Goal: Task Accomplishment & Management: Use online tool/utility

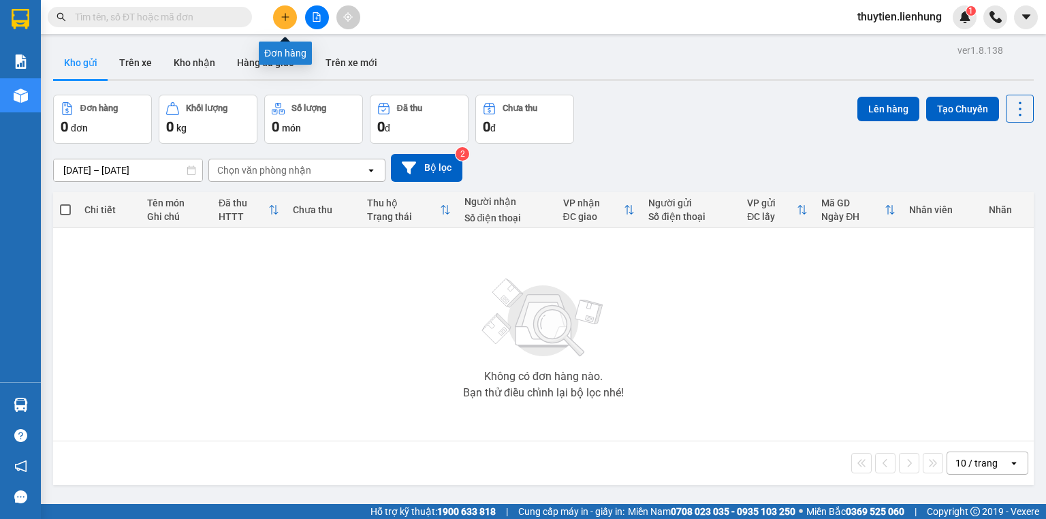
click at [307, 16] on button at bounding box center [317, 17] width 24 height 24
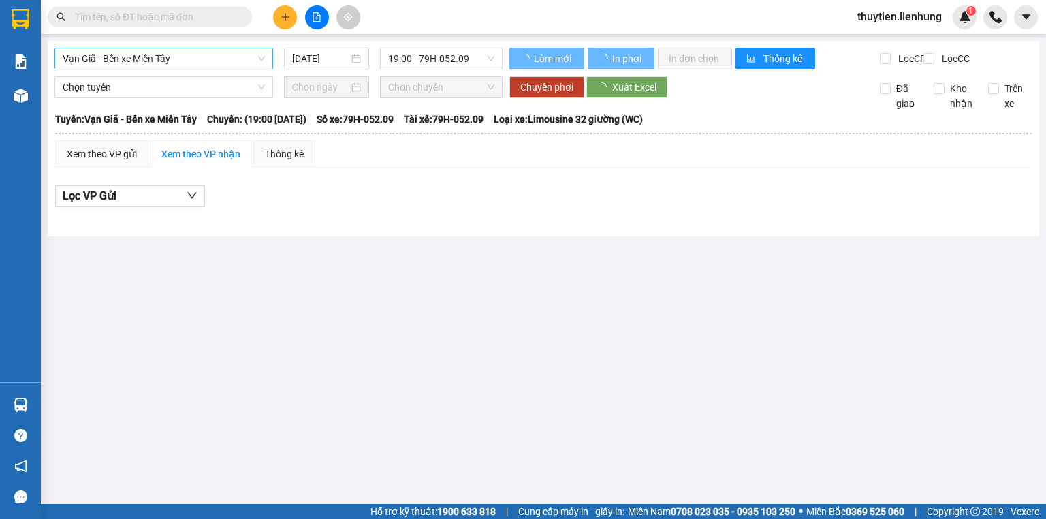
click at [176, 65] on span "Vạn Giã - Bến xe Miền Tây" at bounding box center [164, 58] width 202 height 20
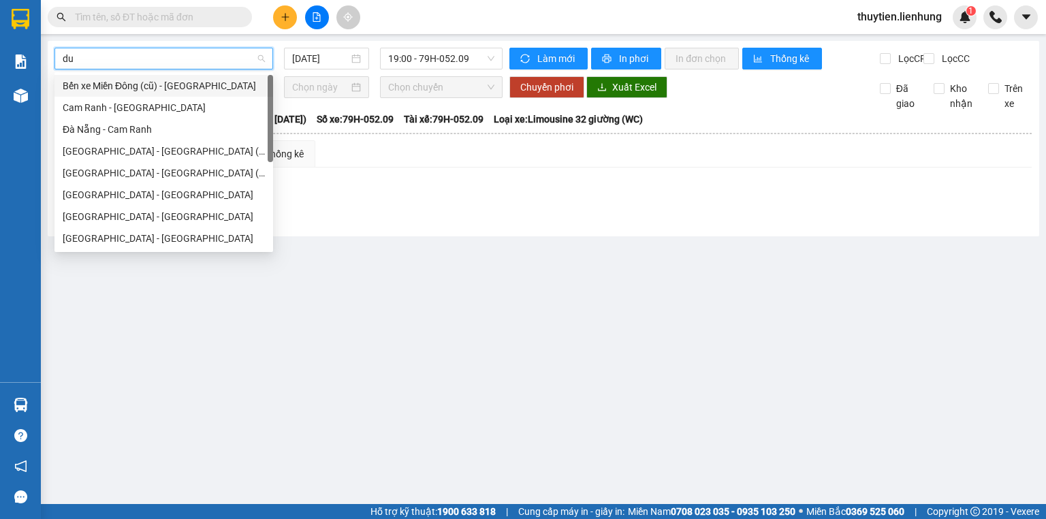
type input "duy"
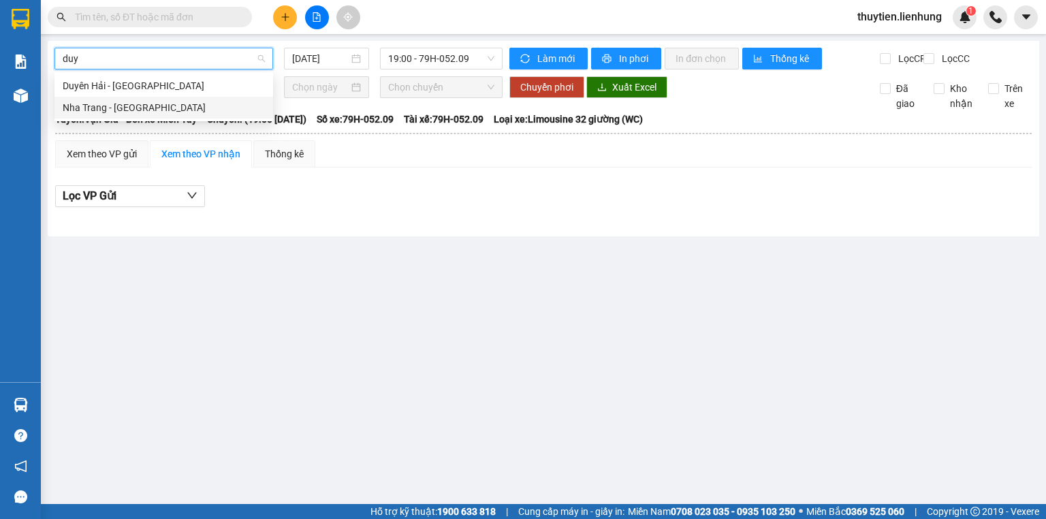
click at [164, 107] on div "Nha Trang - Duyên Hải" at bounding box center [164, 107] width 202 height 15
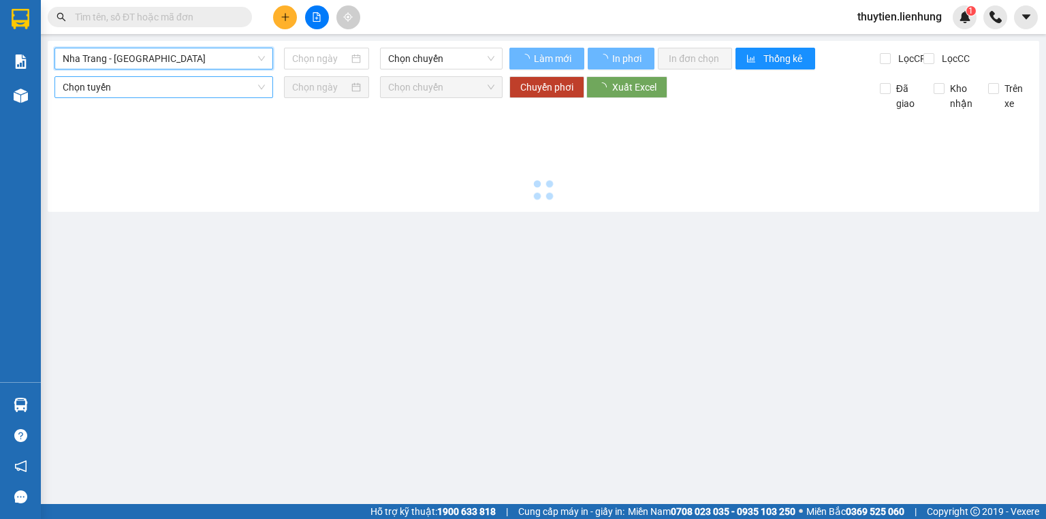
type input "14/08/2025"
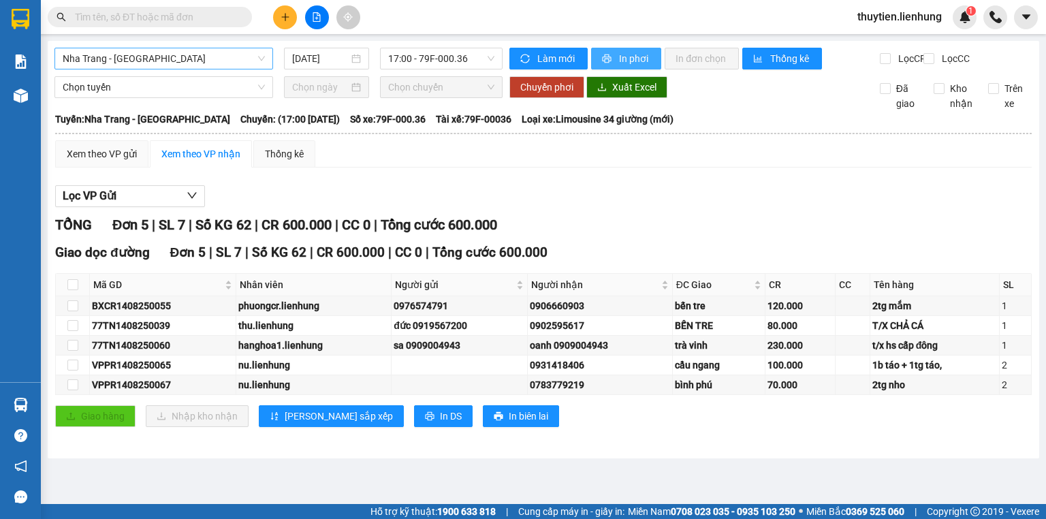
click at [620, 54] on span "In phơi" at bounding box center [634, 58] width 31 height 15
click at [136, 62] on span "Nha Trang - Duyên Hải" at bounding box center [164, 58] width 202 height 20
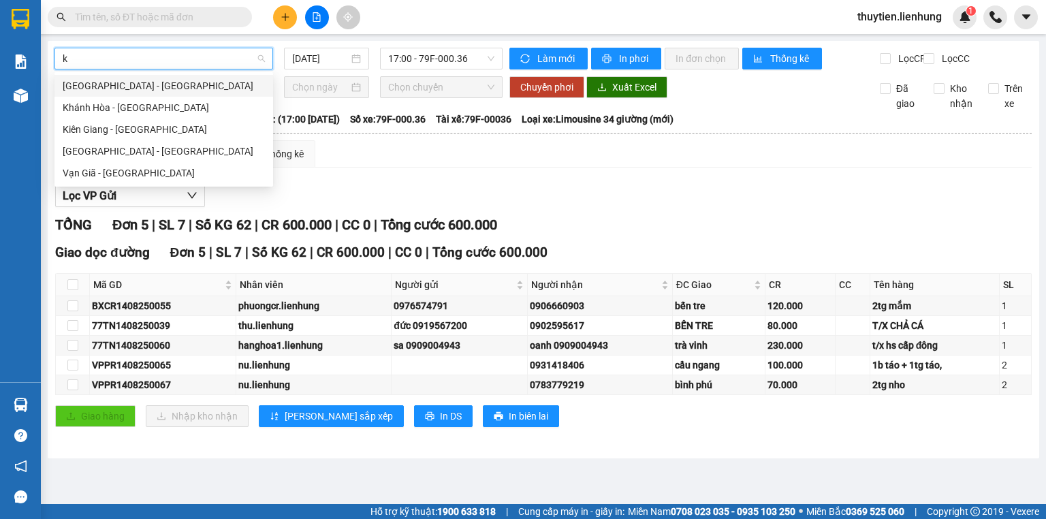
type input "ki"
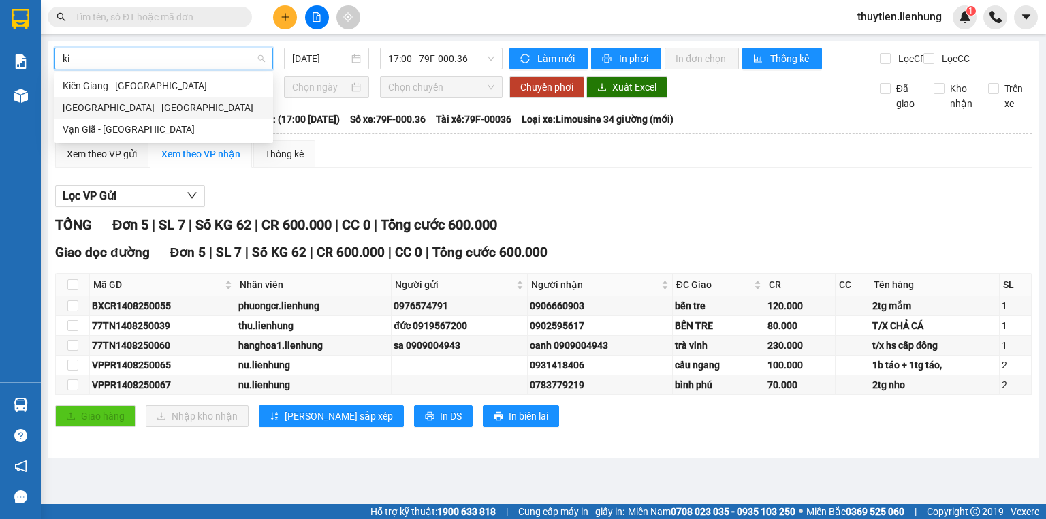
click at [147, 102] on div "Nha Trang - Kiên Giang" at bounding box center [164, 107] width 202 height 15
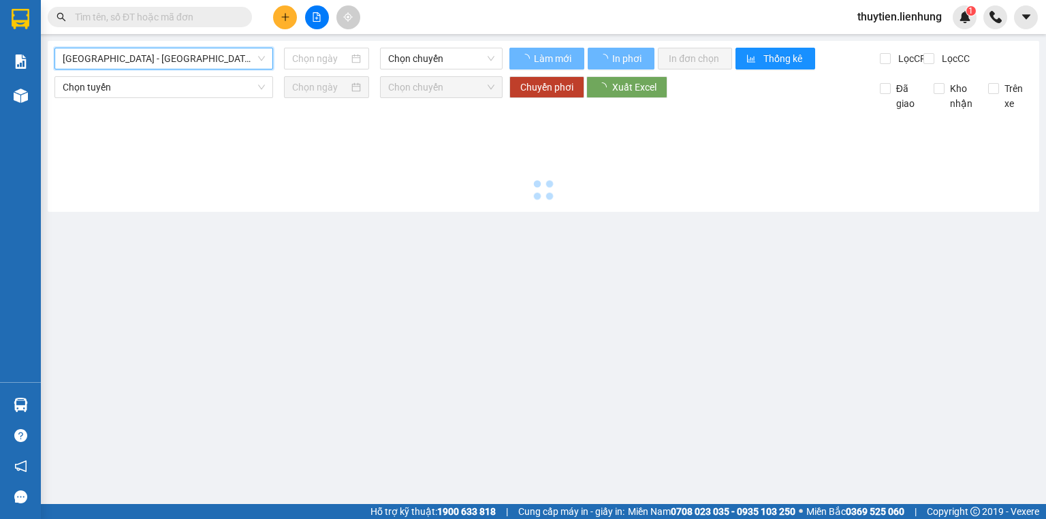
type input "14/08/2025"
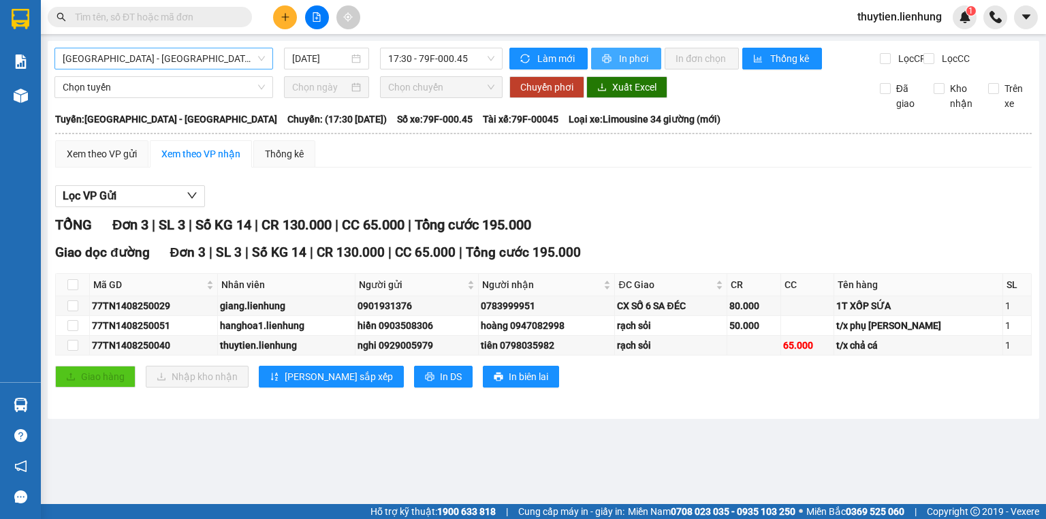
click at [626, 57] on span "In phơi" at bounding box center [634, 58] width 31 height 15
click at [204, 57] on span "Nha Trang - Kiên Giang" at bounding box center [164, 58] width 202 height 20
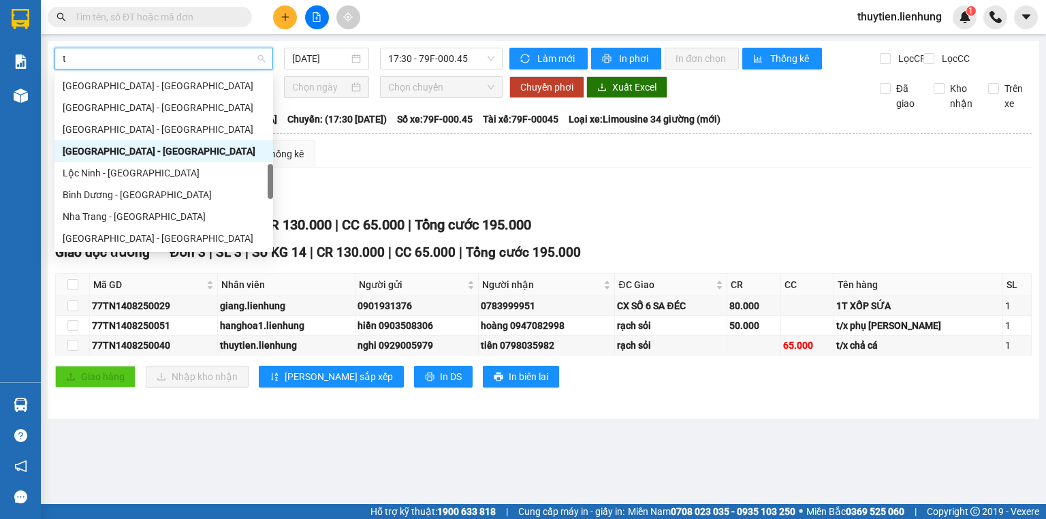
type input "ti"
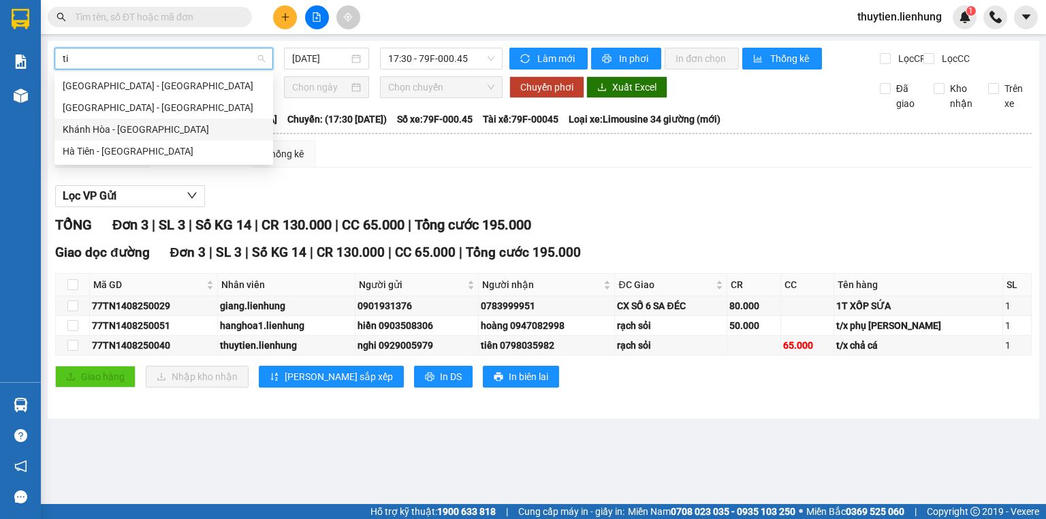
click at [173, 127] on div "Khánh Hòa - Tịnh Biên" at bounding box center [164, 129] width 202 height 15
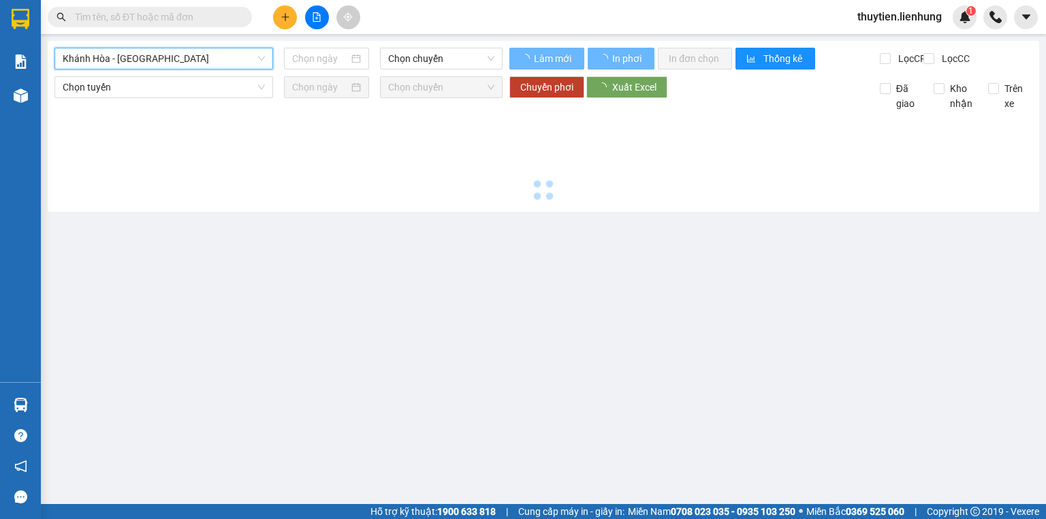
type input "14/08/2025"
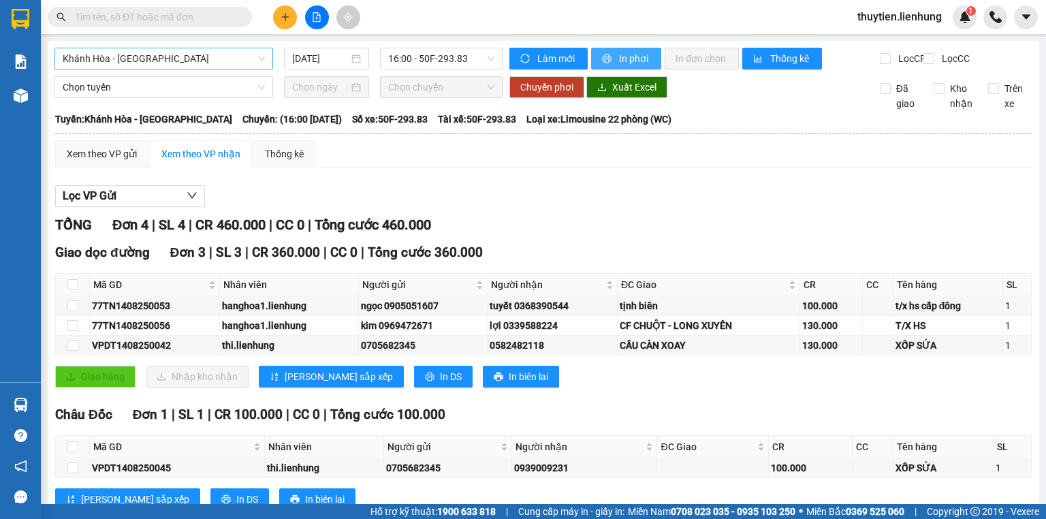
click at [619, 60] on span "In phơi" at bounding box center [634, 58] width 31 height 15
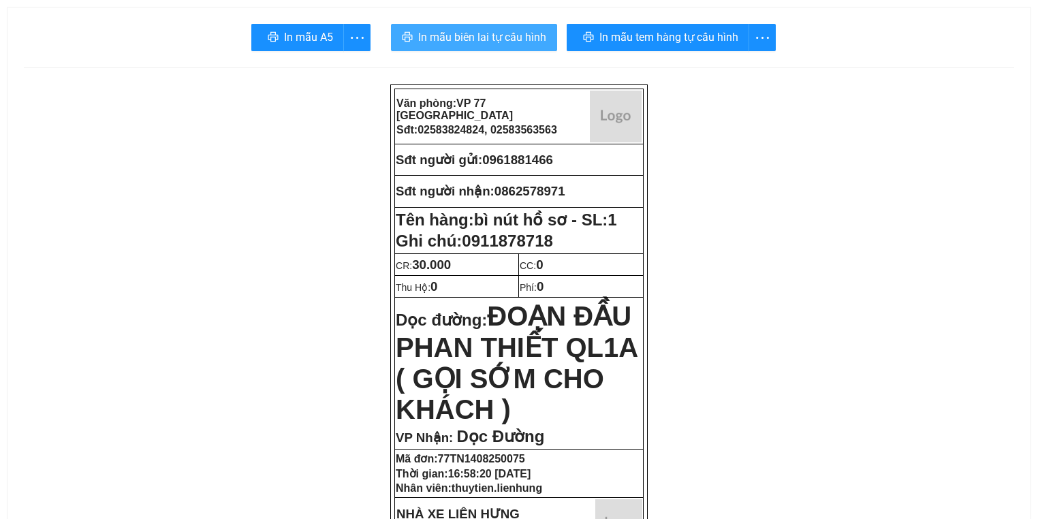
click at [466, 30] on span "In mẫu biên lai tự cấu hình" at bounding box center [482, 37] width 128 height 17
click at [466, 35] on span "In mẫu biên lai tự cấu hình" at bounding box center [482, 37] width 128 height 17
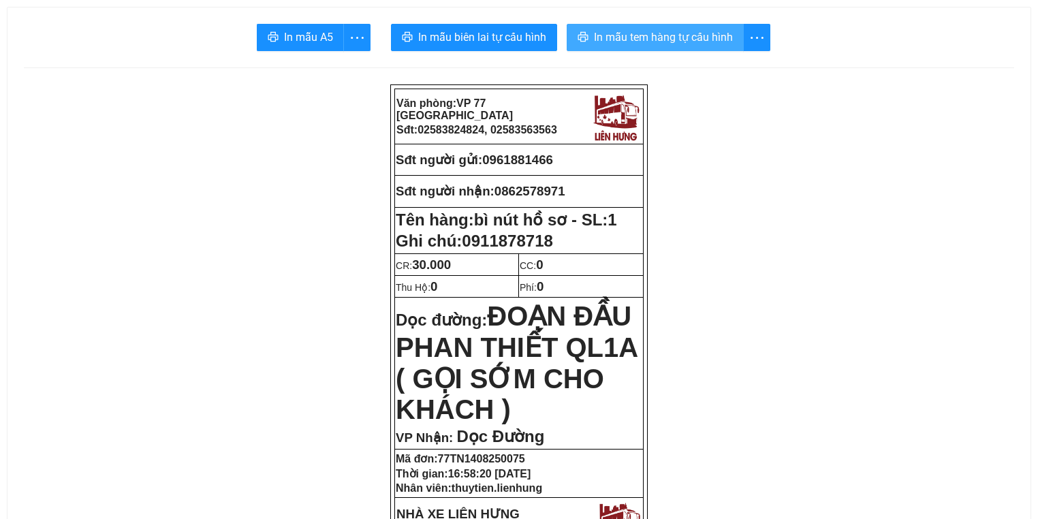
click at [658, 31] on span "In mẫu tem hàng tự cấu hình" at bounding box center [663, 37] width 139 height 17
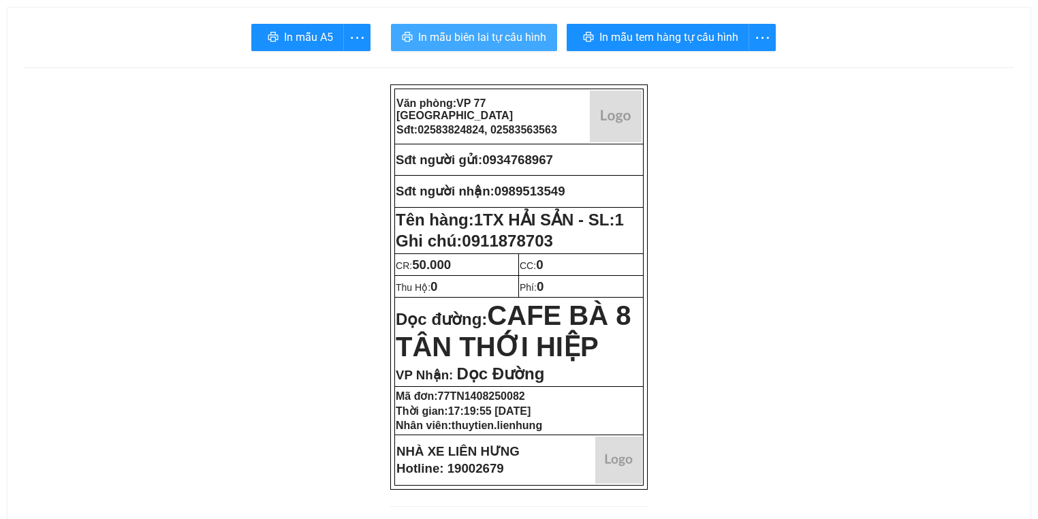
click at [539, 37] on span "In mẫu biên lai tự cấu hình" at bounding box center [482, 37] width 128 height 17
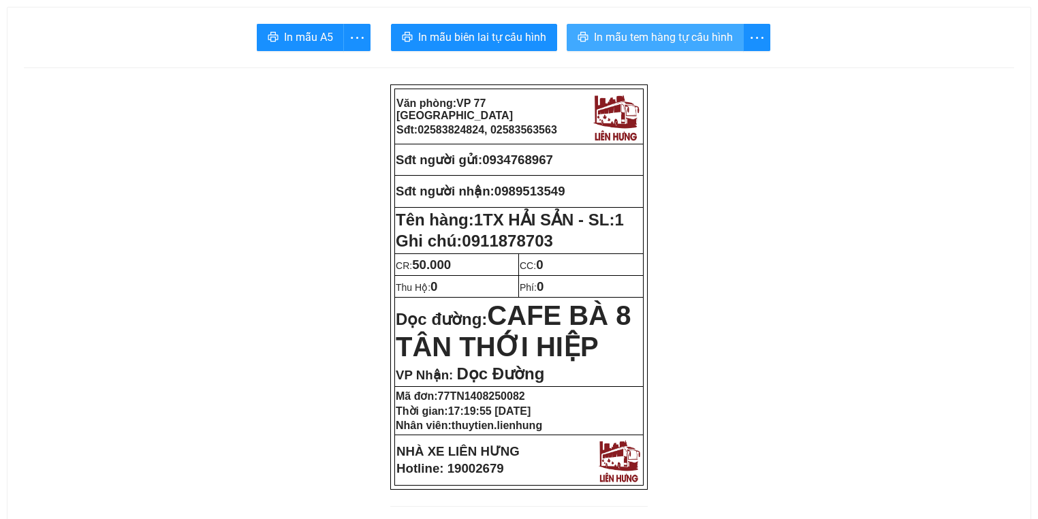
click at [670, 36] on span "In mẫu tem hàng tự cấu hình" at bounding box center [663, 37] width 139 height 17
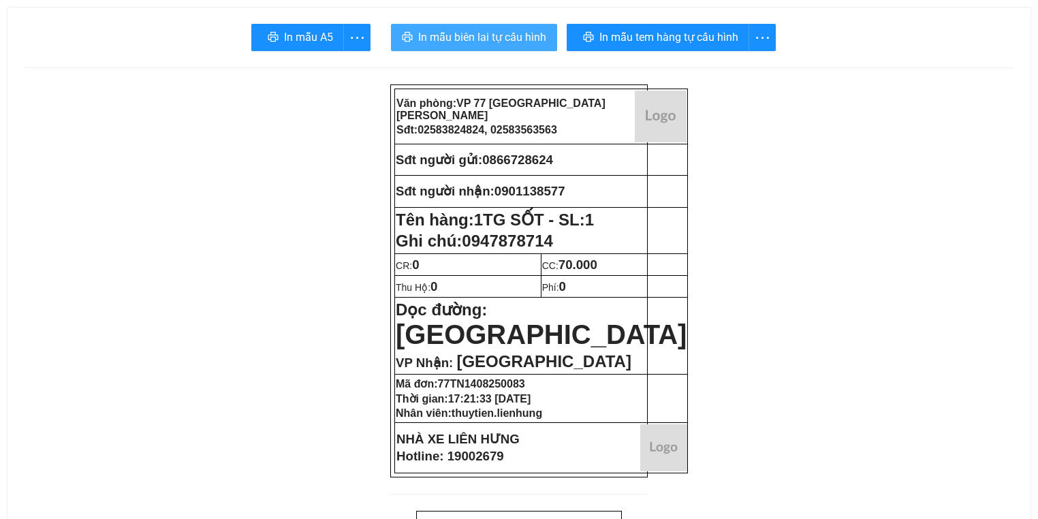
click at [452, 31] on span "In mẫu biên lai tự cấu hình" at bounding box center [482, 37] width 128 height 17
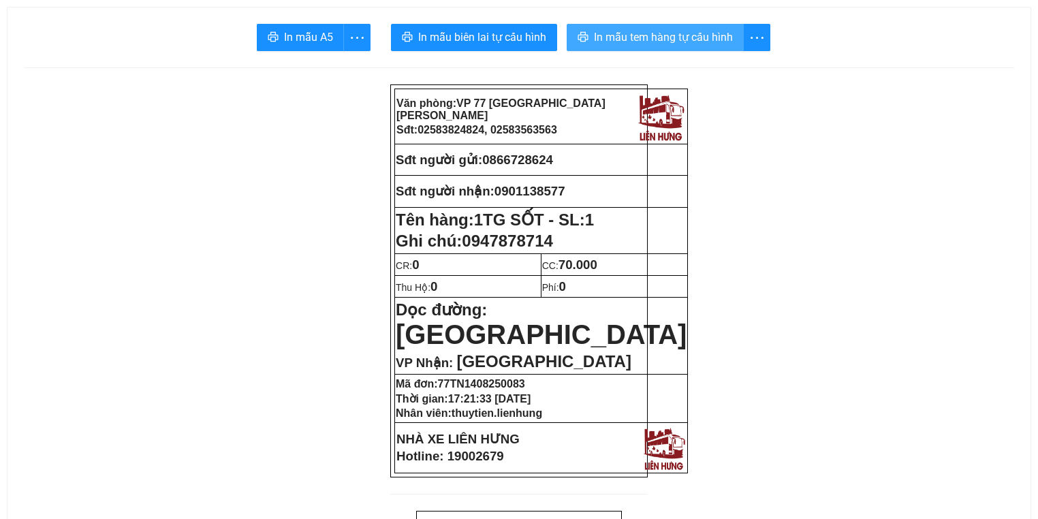
click at [588, 33] on icon "printer" at bounding box center [583, 36] width 11 height 11
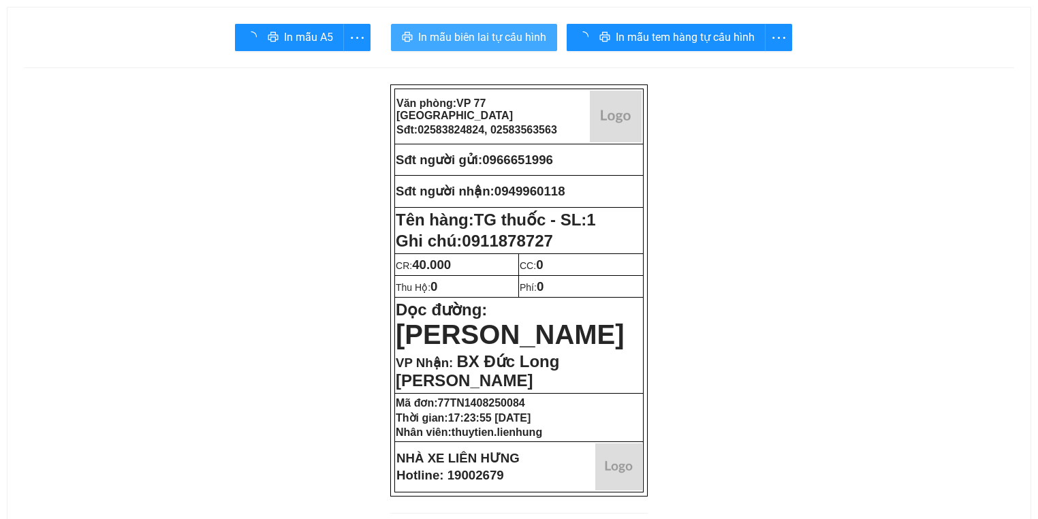
click at [416, 37] on button "In mẫu biên lai tự cấu hình" at bounding box center [474, 37] width 166 height 27
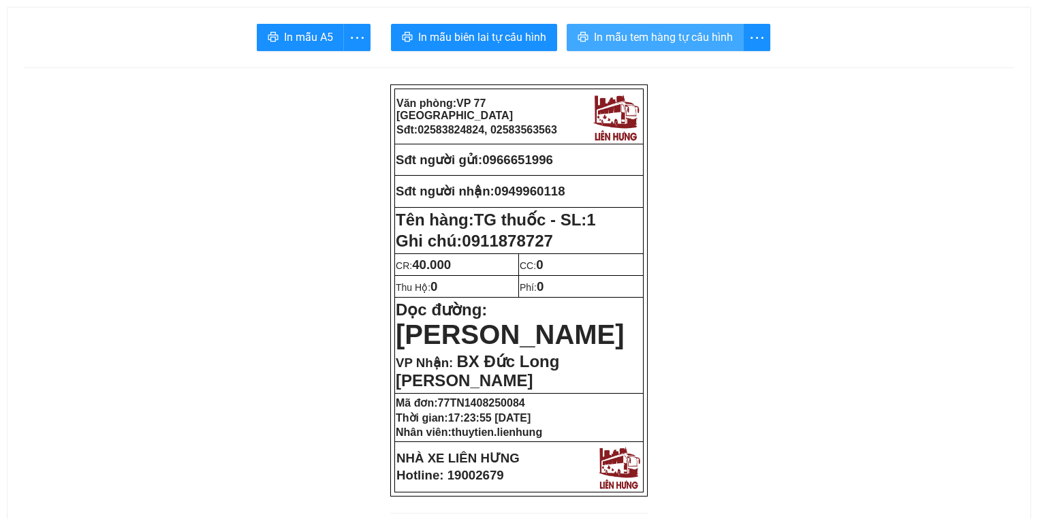
click at [662, 50] on button "In mẫu tem hàng tự cấu hình" at bounding box center [655, 37] width 177 height 27
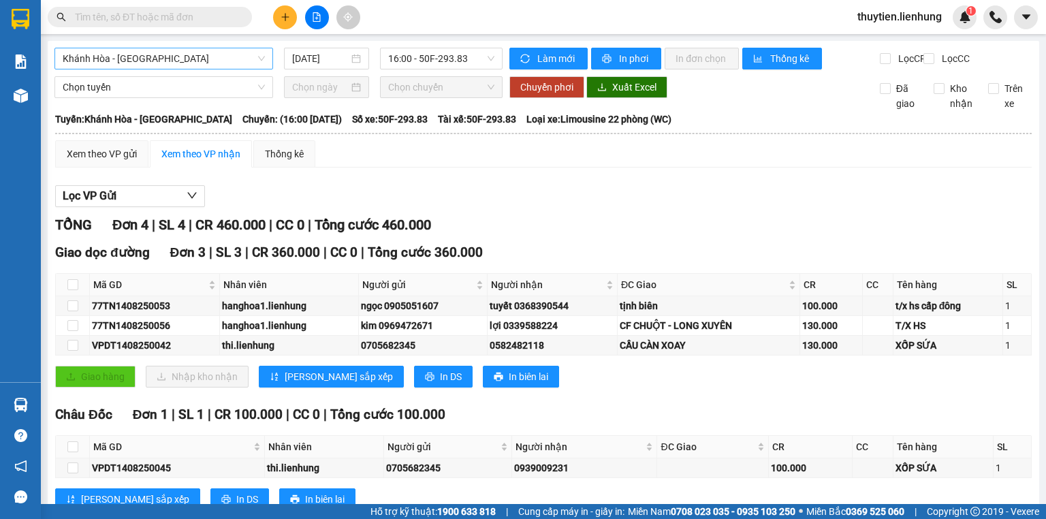
click at [190, 52] on span "Khánh Hòa - [GEOGRAPHIC_DATA]" at bounding box center [164, 58] width 202 height 20
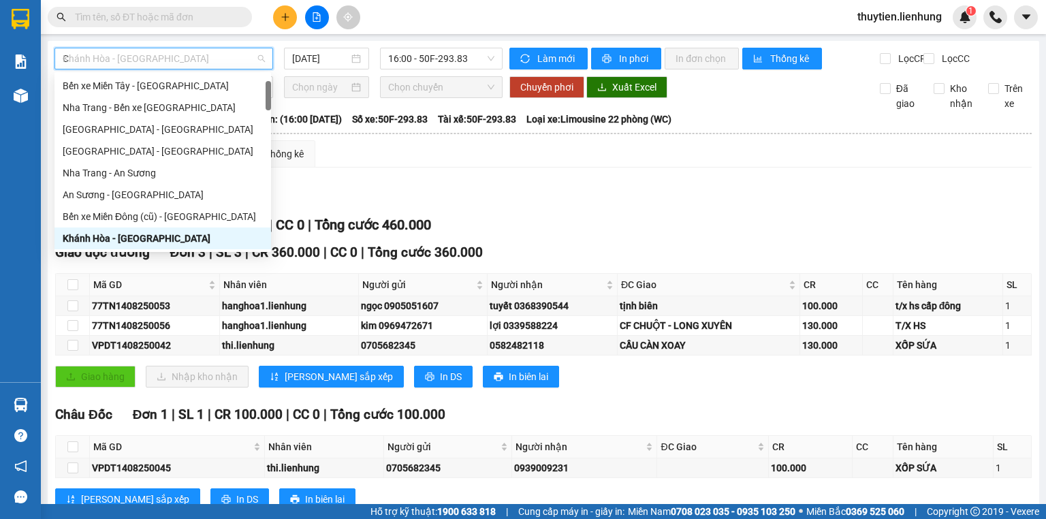
type input "CA"
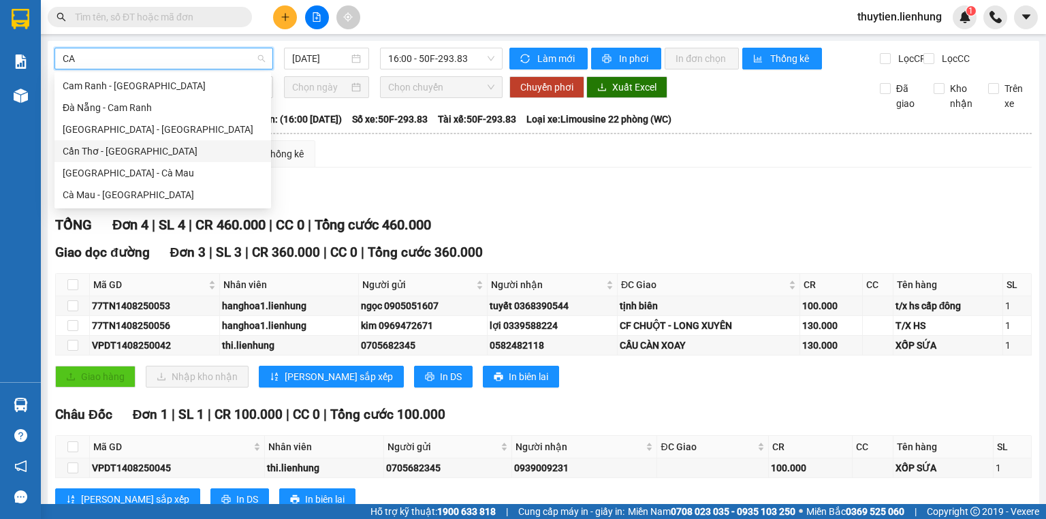
click at [145, 168] on div "[GEOGRAPHIC_DATA] - Cà Mau" at bounding box center [163, 173] width 200 height 15
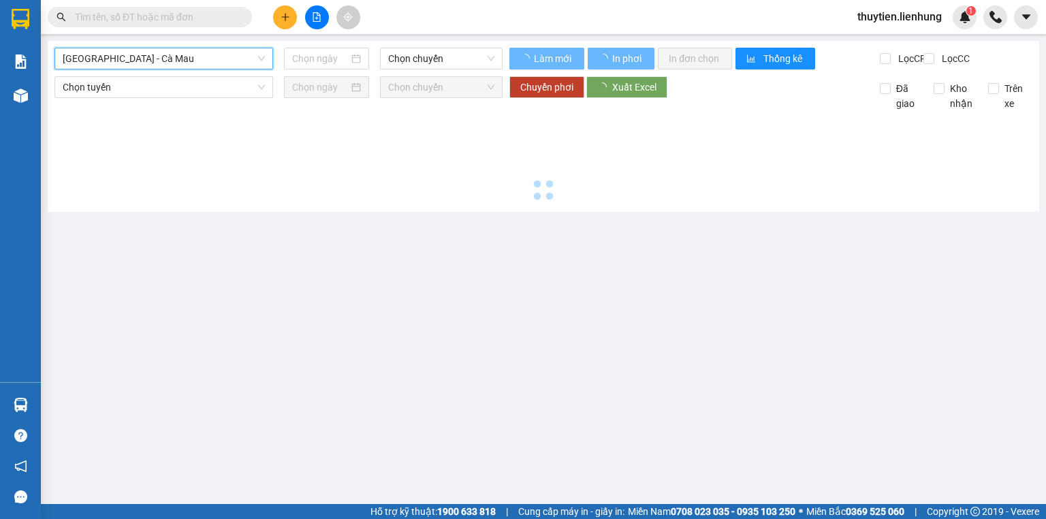
type input "[DATE]"
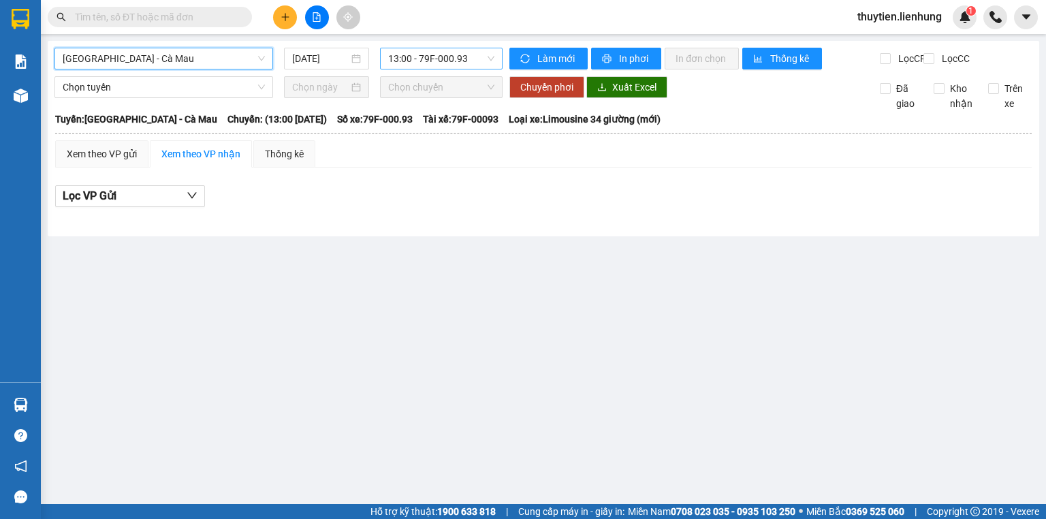
click at [454, 67] on span "13:00 - 79F-000.93" at bounding box center [441, 58] width 107 height 20
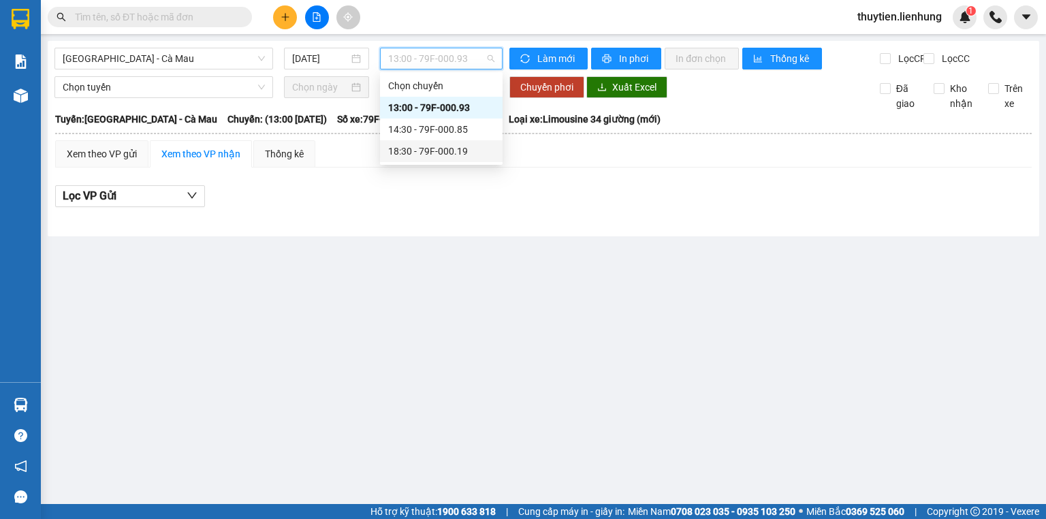
click at [437, 151] on div "18:30 - 79F-000.19" at bounding box center [441, 151] width 106 height 15
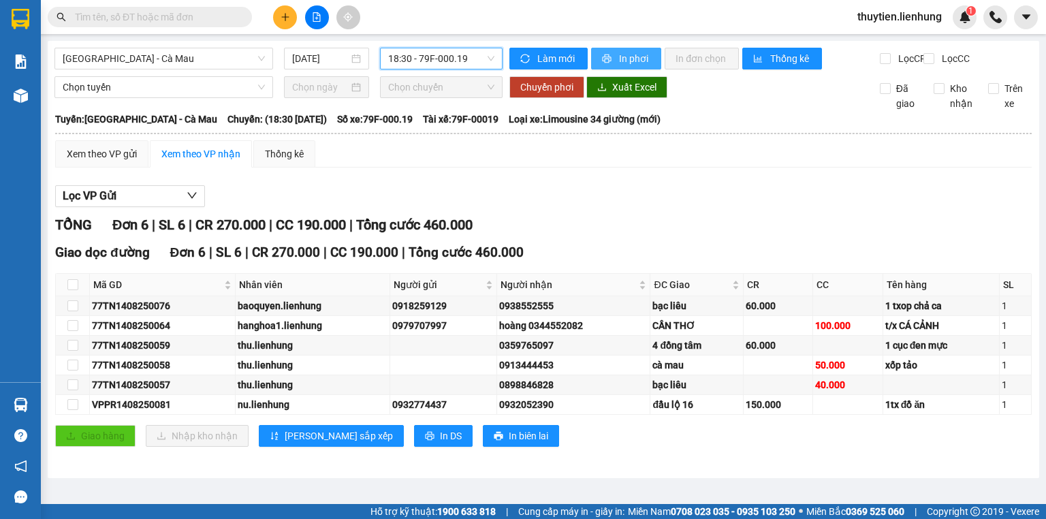
click at [628, 60] on span "In phơi" at bounding box center [634, 58] width 31 height 15
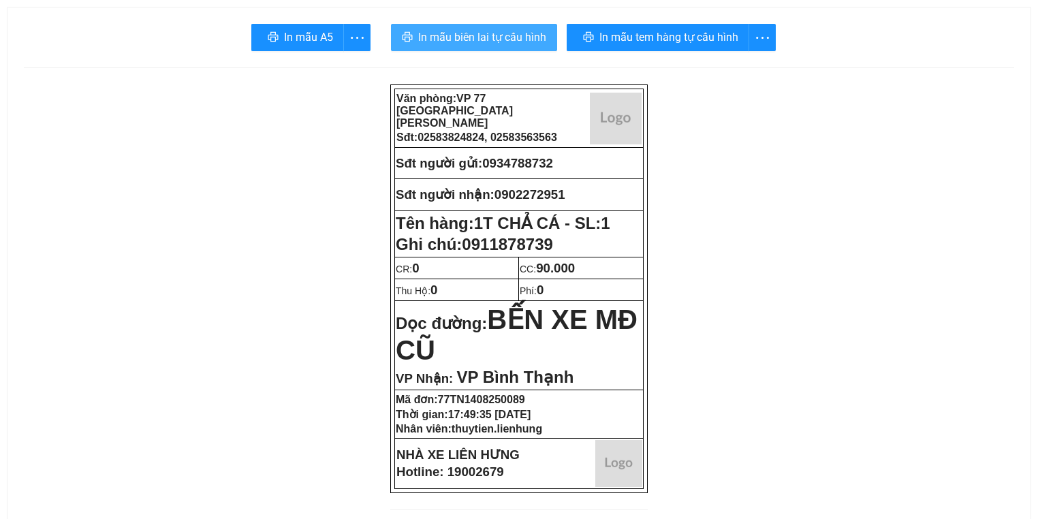
click at [458, 33] on span "In mẫu biên lai tự cấu hình" at bounding box center [482, 37] width 128 height 17
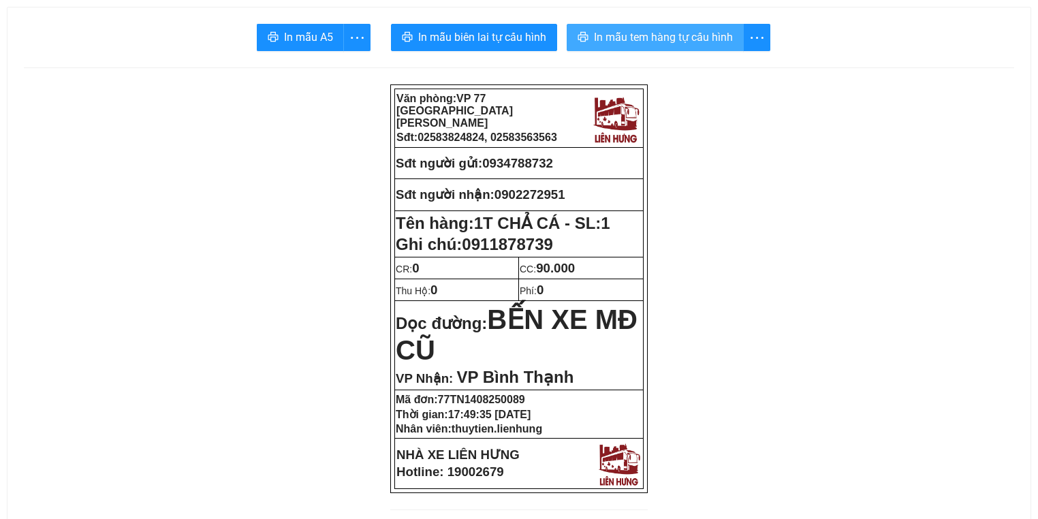
click at [659, 38] on span "In mẫu tem hàng tự cấu hình" at bounding box center [663, 37] width 139 height 17
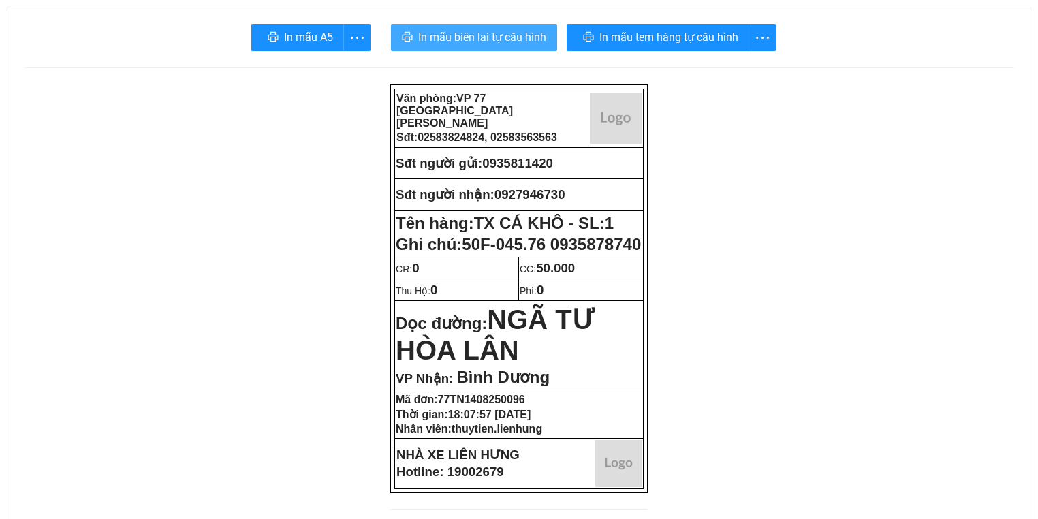
click at [437, 36] on span "In mẫu biên lai tự cấu hình" at bounding box center [482, 37] width 128 height 17
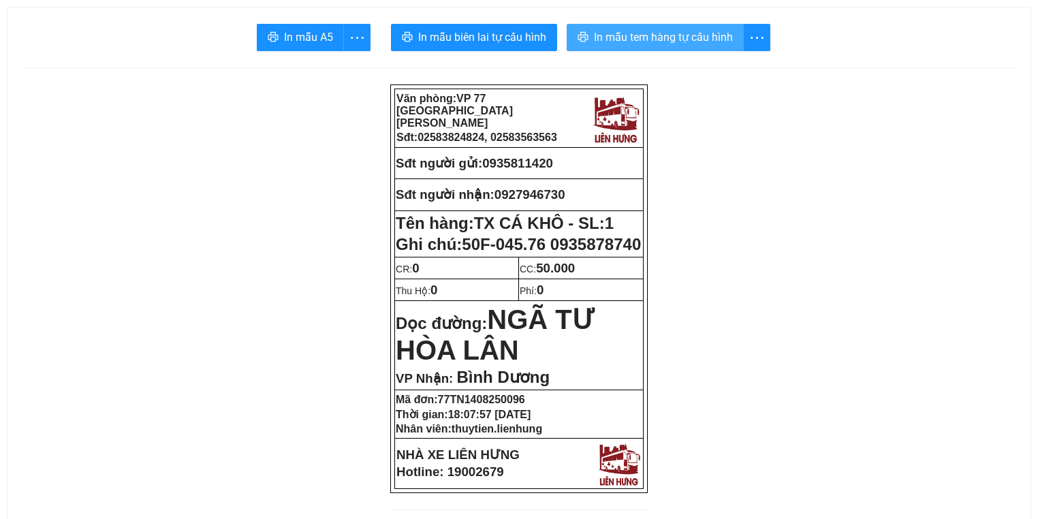
click at [677, 50] on button "In mẫu tem hàng tự cấu hình" at bounding box center [655, 37] width 177 height 27
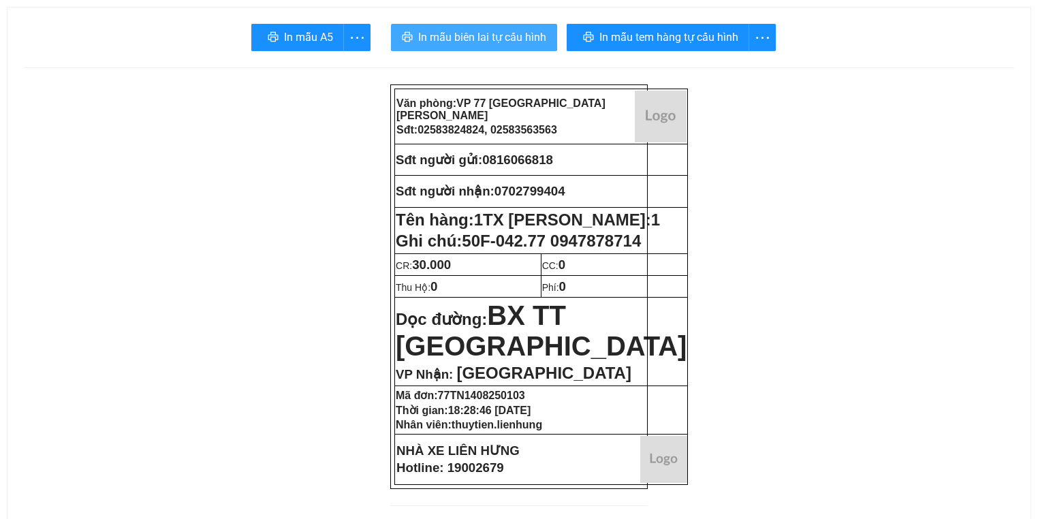
click at [499, 45] on span "In mẫu biên lai tự cấu hình" at bounding box center [482, 37] width 128 height 17
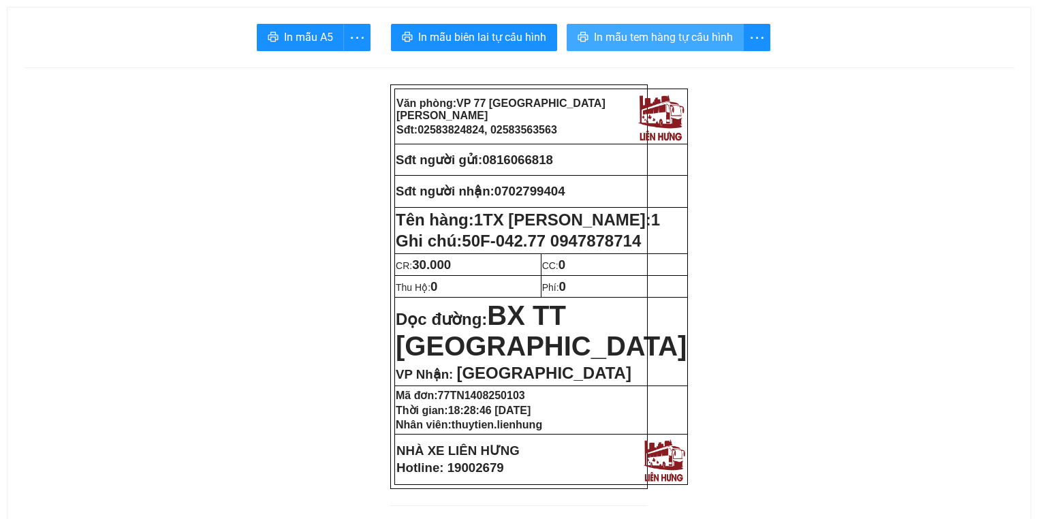
drag, startPoint x: 621, startPoint y: 24, endPoint x: 624, endPoint y: 31, distance: 7.6
click at [622, 27] on button "In mẫu tem hàng tự cấu hình" at bounding box center [655, 37] width 177 height 27
click at [624, 31] on span "In mẫu tem hàng tự cấu hình" at bounding box center [663, 37] width 139 height 17
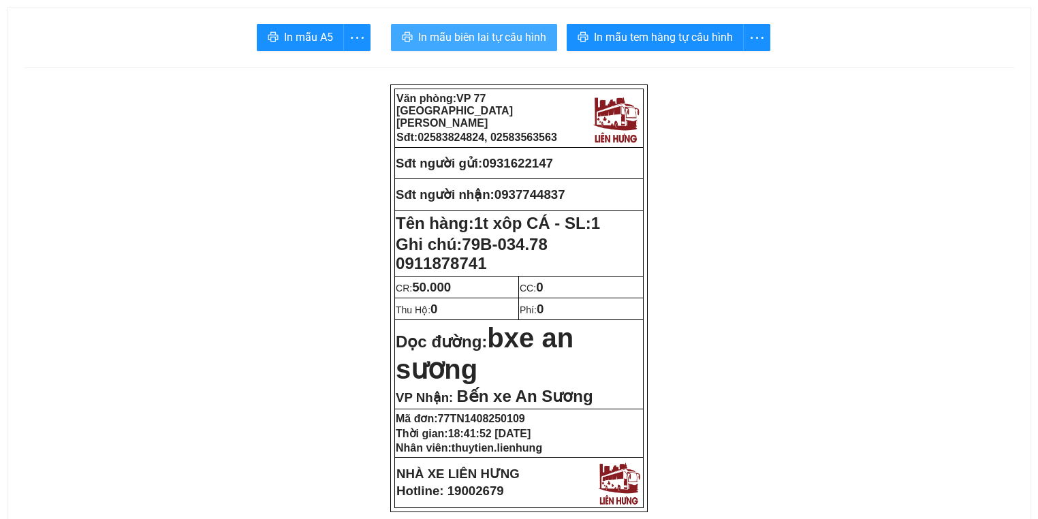
click at [466, 30] on span "In mẫu biên lai tự cấu hình" at bounding box center [482, 37] width 128 height 17
click at [518, 46] on button "In mẫu biên lai tự cấu hình" at bounding box center [474, 37] width 166 height 27
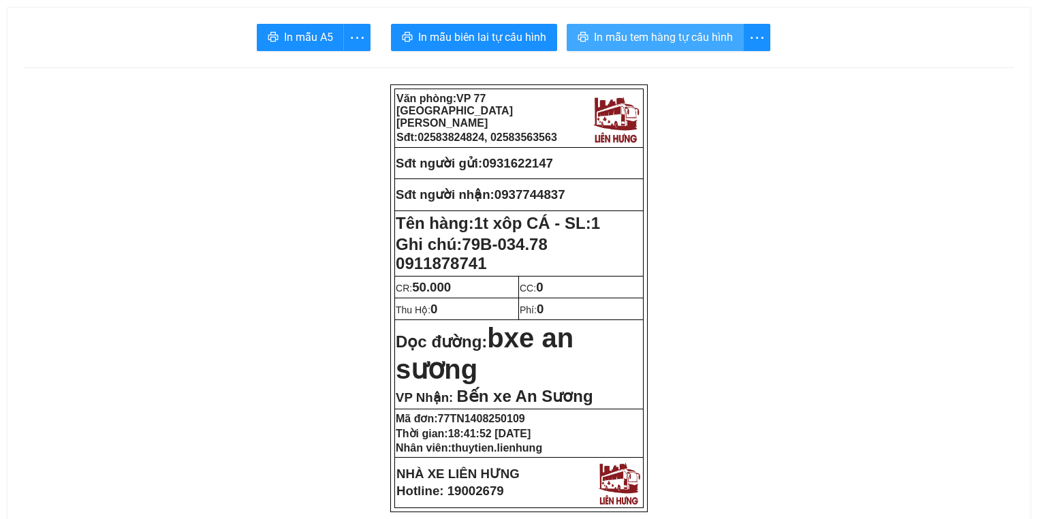
click at [655, 40] on span "In mẫu tem hàng tự cấu hình" at bounding box center [663, 37] width 139 height 17
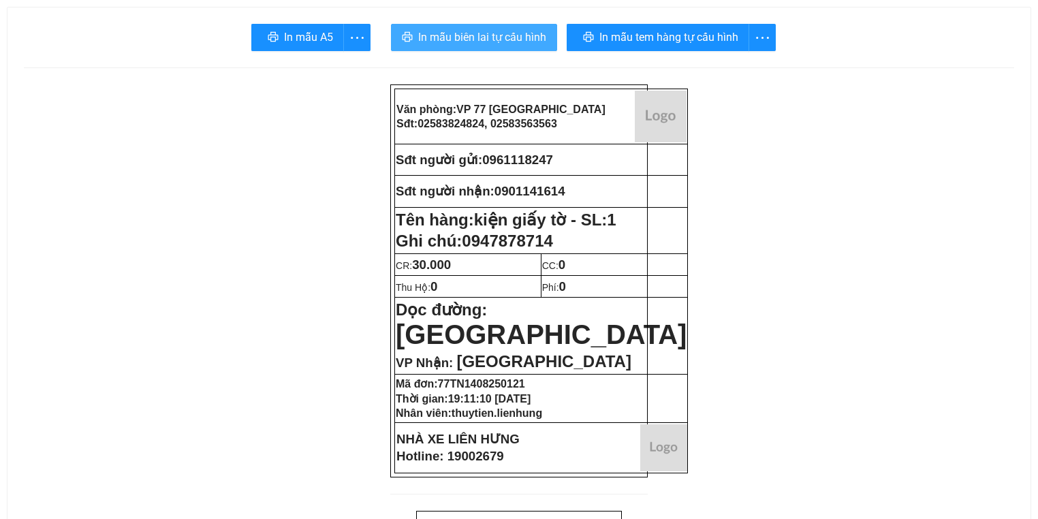
click at [540, 50] on button "In mẫu biên lai tự cấu hình" at bounding box center [474, 37] width 166 height 27
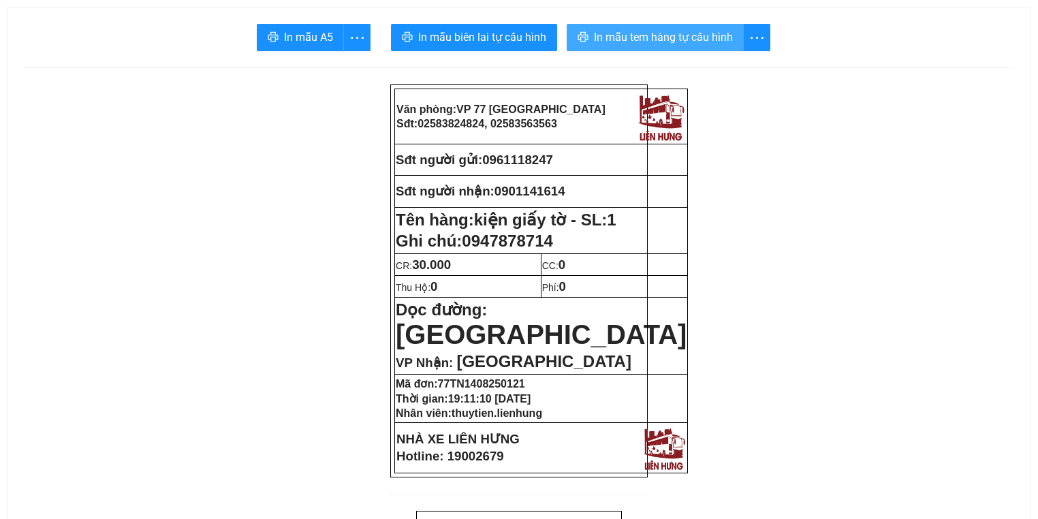
click at [586, 31] on button "In mẫu tem hàng tự cấu hình" at bounding box center [655, 37] width 177 height 27
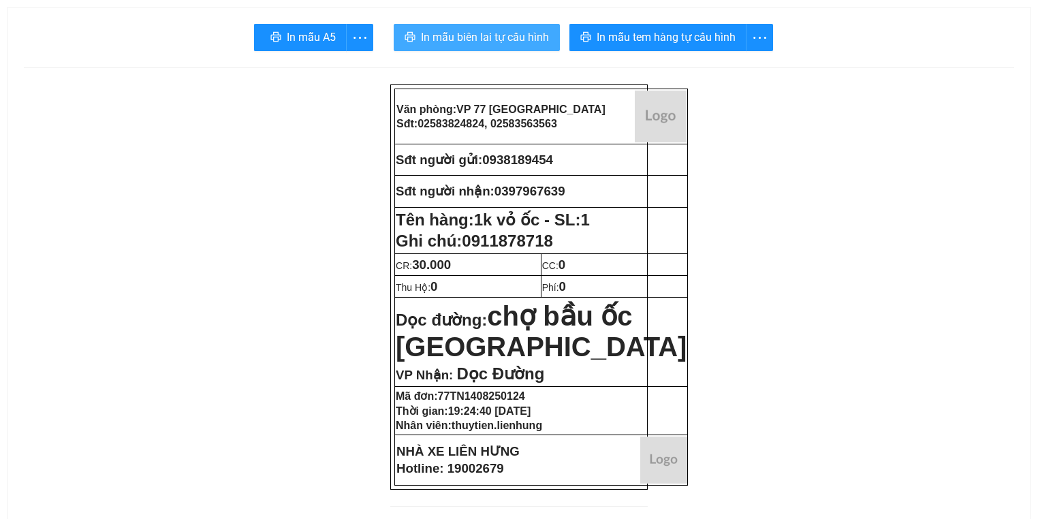
click at [483, 38] on span "In mẫu biên lai tự cấu hình" at bounding box center [485, 37] width 128 height 17
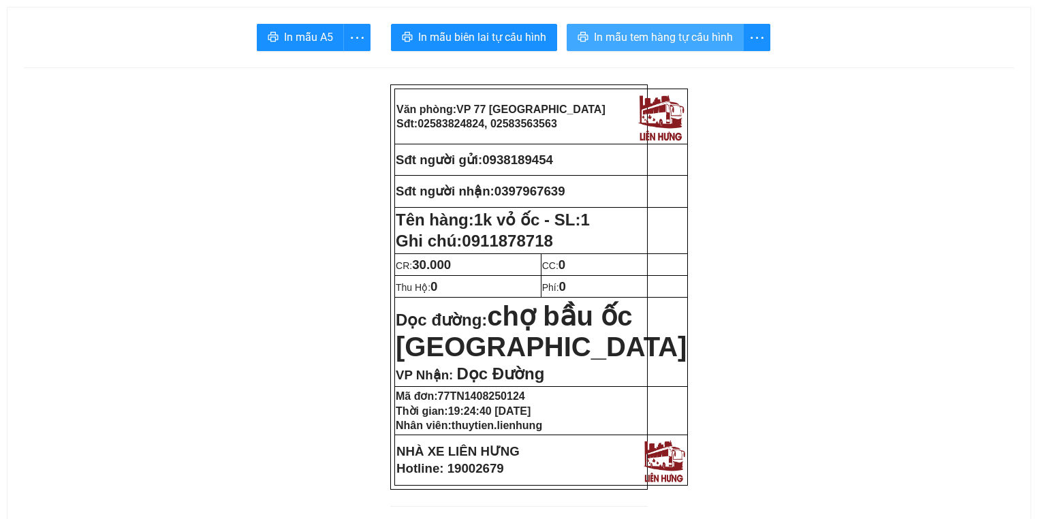
click at [651, 32] on span "In mẫu tem hàng tự cấu hình" at bounding box center [663, 37] width 139 height 17
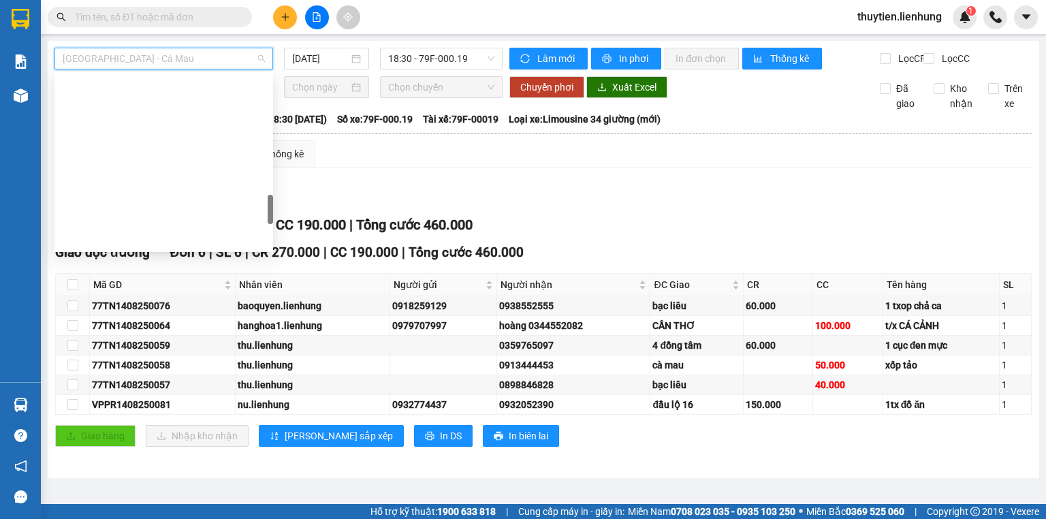
scroll to position [850, 0]
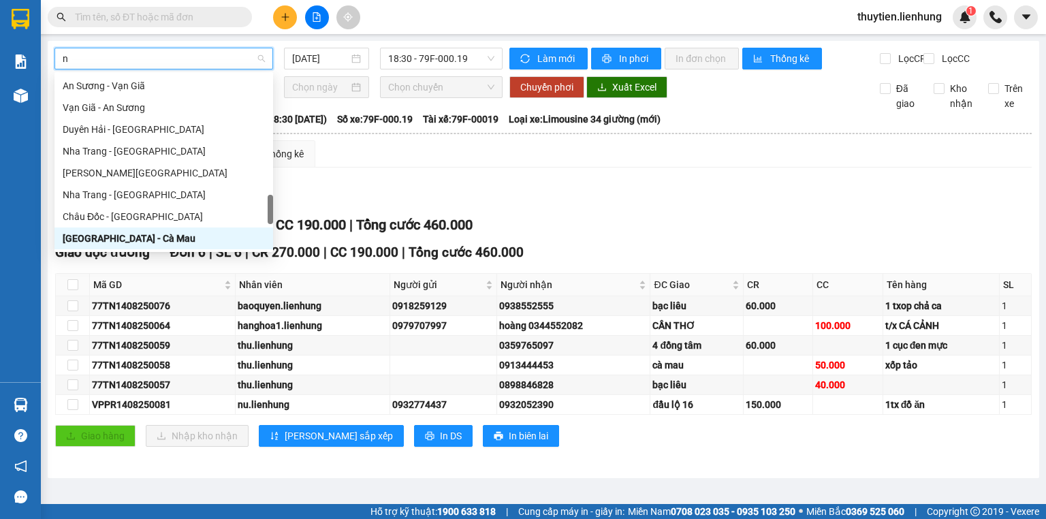
type input "ni"
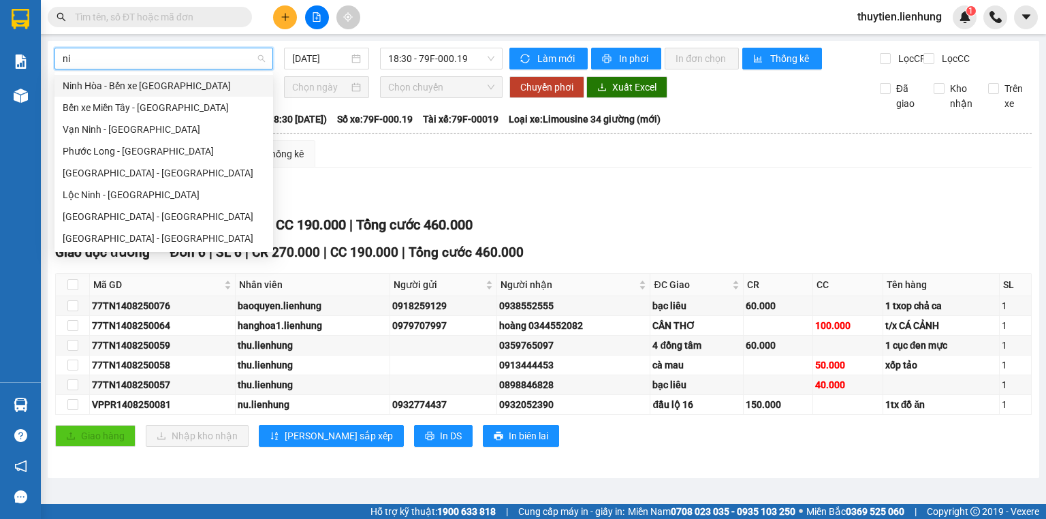
scroll to position [0, 0]
click at [229, 89] on div "Ninh Hòa - Bến xe [GEOGRAPHIC_DATA]" at bounding box center [164, 85] width 202 height 15
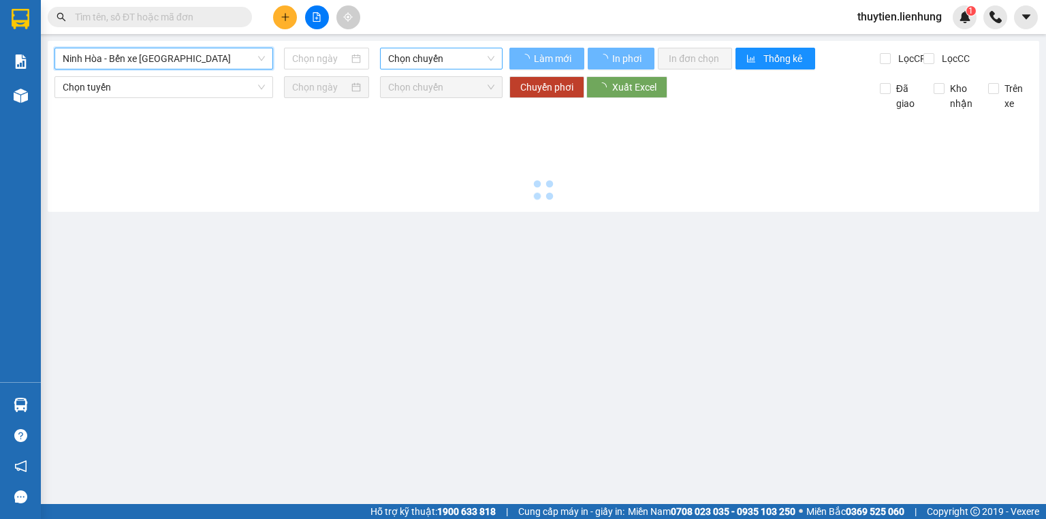
type input "[DATE]"
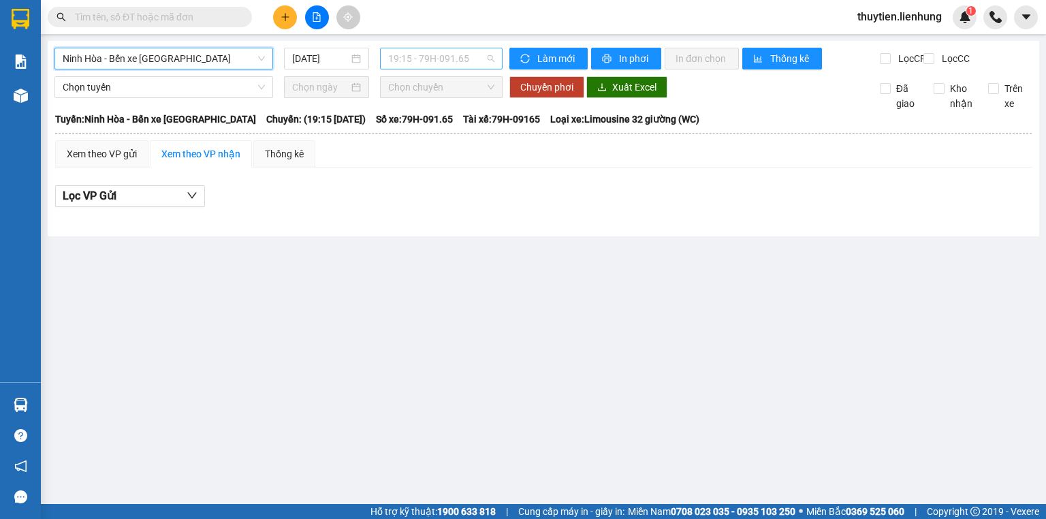
click at [448, 60] on span "19:15 - 79H-091.65" at bounding box center [441, 58] width 107 height 20
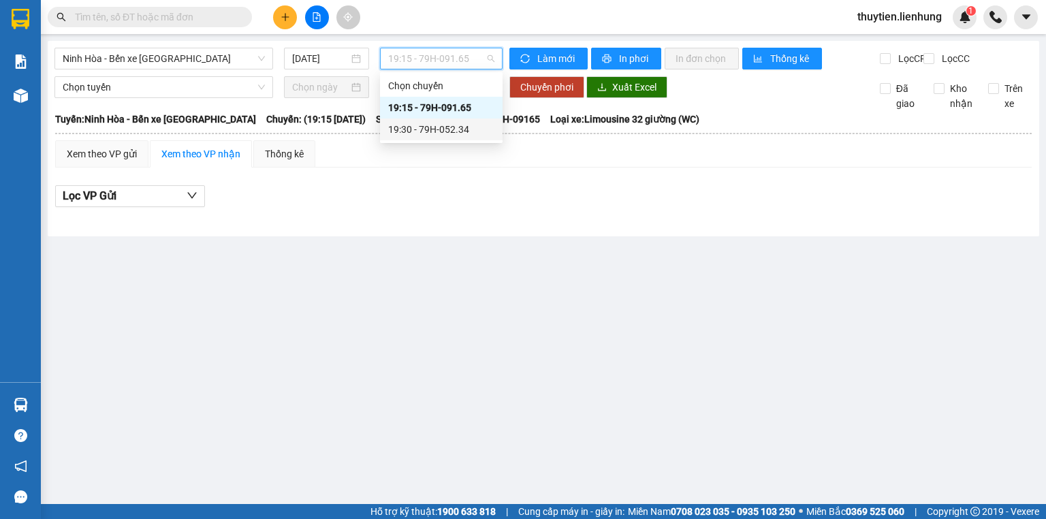
click at [431, 125] on div "19:30 - 79H-052.34" at bounding box center [441, 129] width 106 height 15
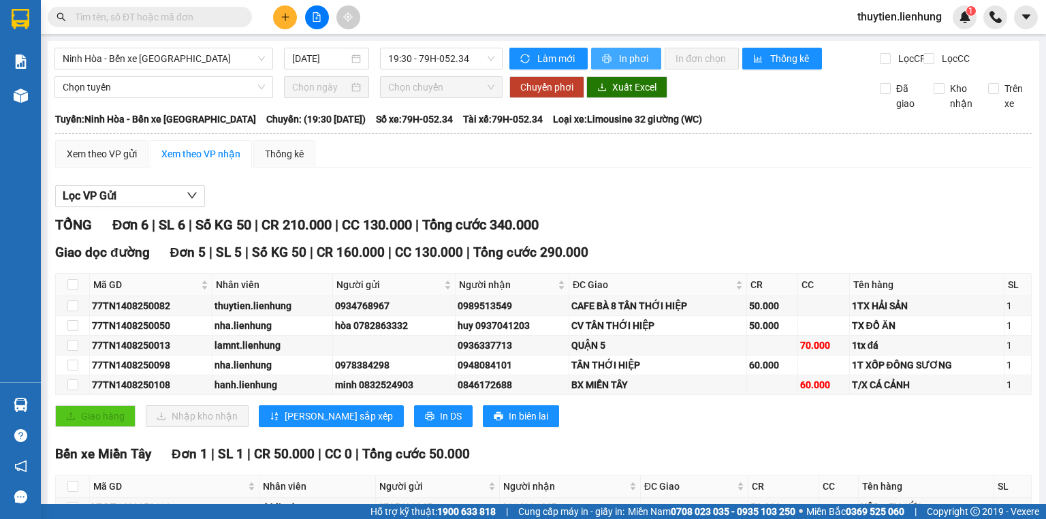
click at [619, 63] on span "In phơi" at bounding box center [634, 58] width 31 height 15
click at [215, 55] on span "Ninh Hòa - Bến xe [GEOGRAPHIC_DATA]" at bounding box center [164, 58] width 202 height 20
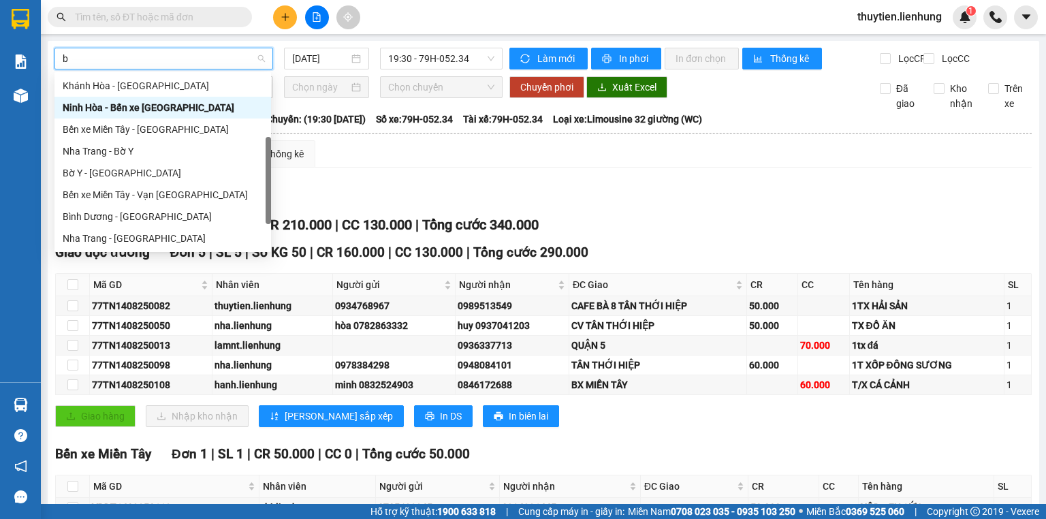
type input "bi"
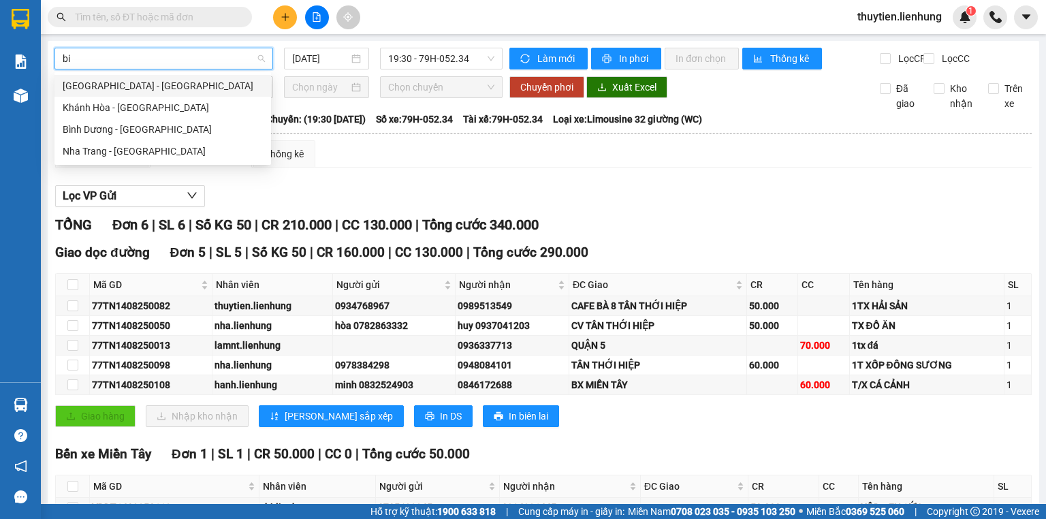
scroll to position [0, 0]
click at [172, 147] on div "Nha Trang - [GEOGRAPHIC_DATA]" at bounding box center [163, 151] width 200 height 15
type input "[DATE]"
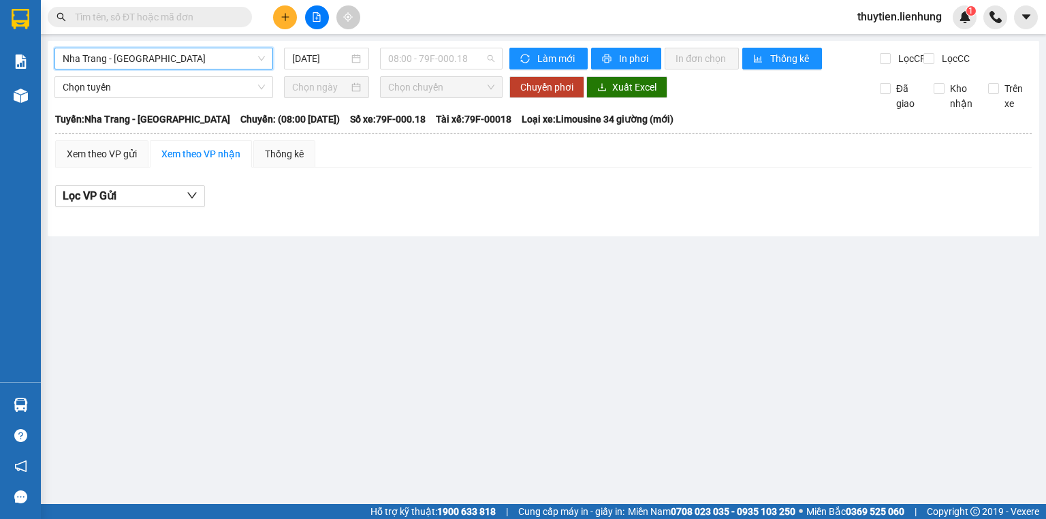
drag, startPoint x: 467, startPoint y: 61, endPoint x: 458, endPoint y: 76, distance: 17.1
click at [466, 61] on span "08:00 - 79F-000.18" at bounding box center [441, 58] width 107 height 20
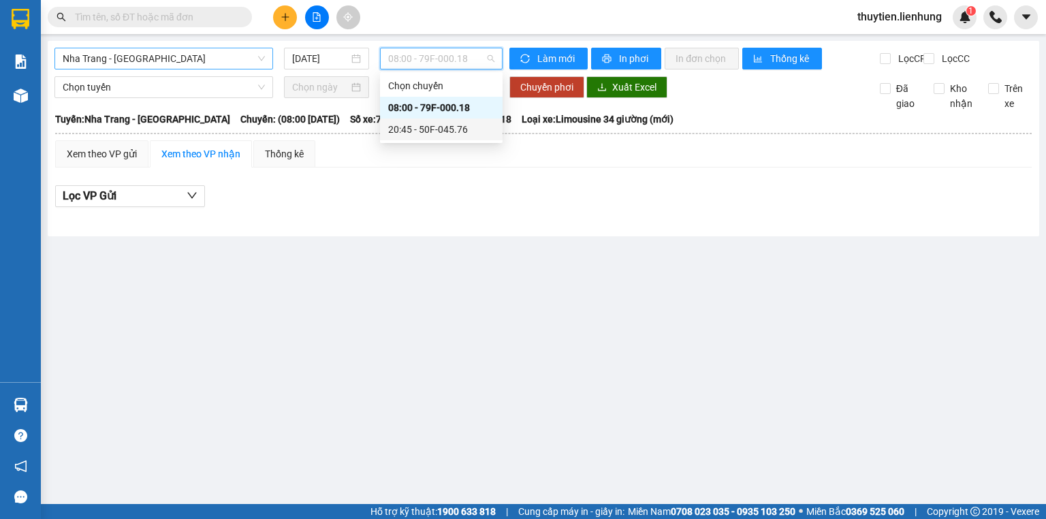
click at [444, 127] on div "20:45 - 50F-045.76" at bounding box center [441, 129] width 106 height 15
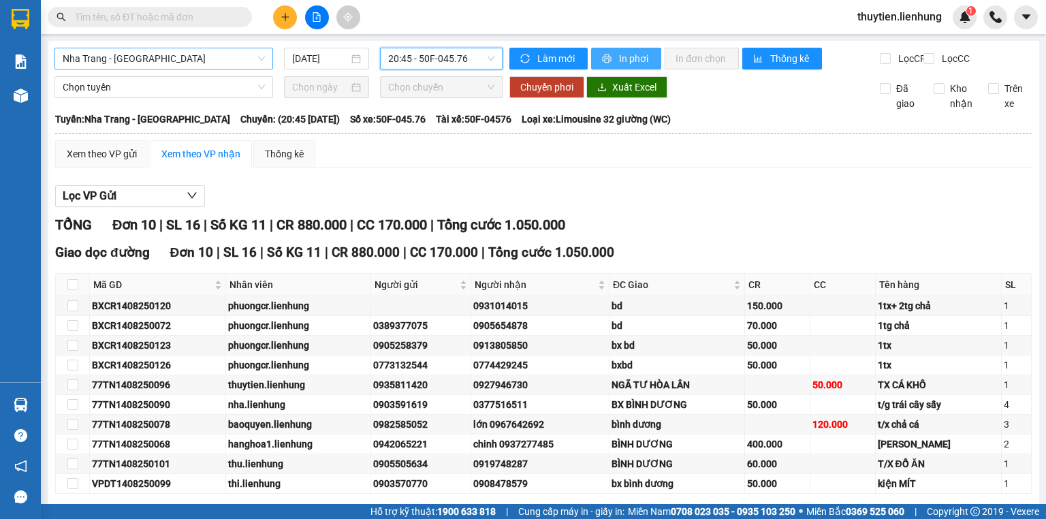
click at [624, 61] on span "In phơi" at bounding box center [634, 58] width 31 height 15
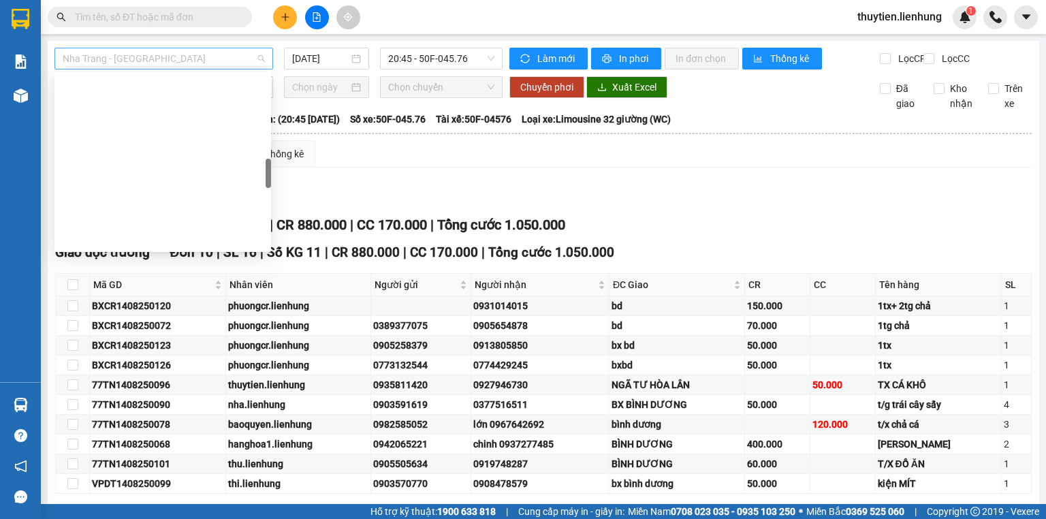
click at [188, 59] on span "Nha Trang - [GEOGRAPHIC_DATA]" at bounding box center [164, 58] width 202 height 20
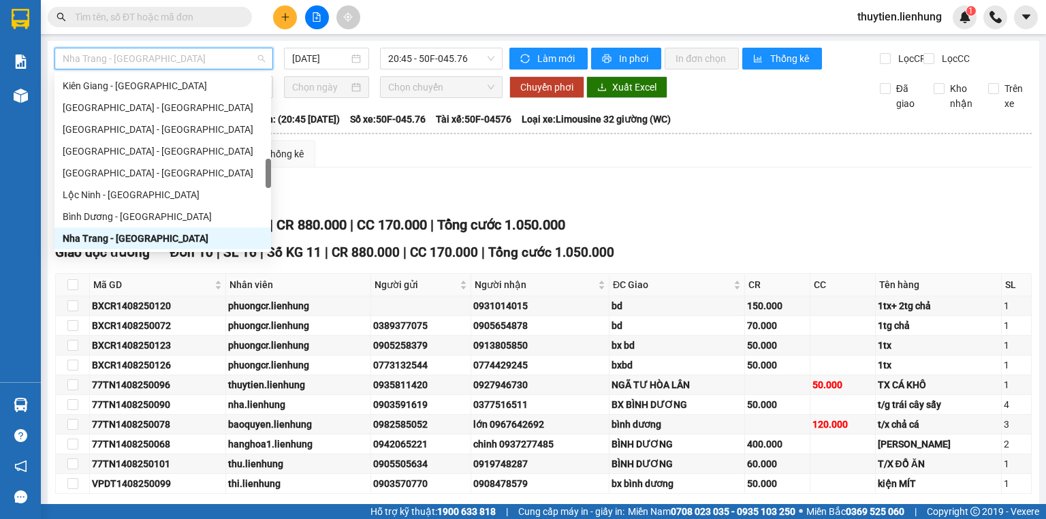
type input "p"
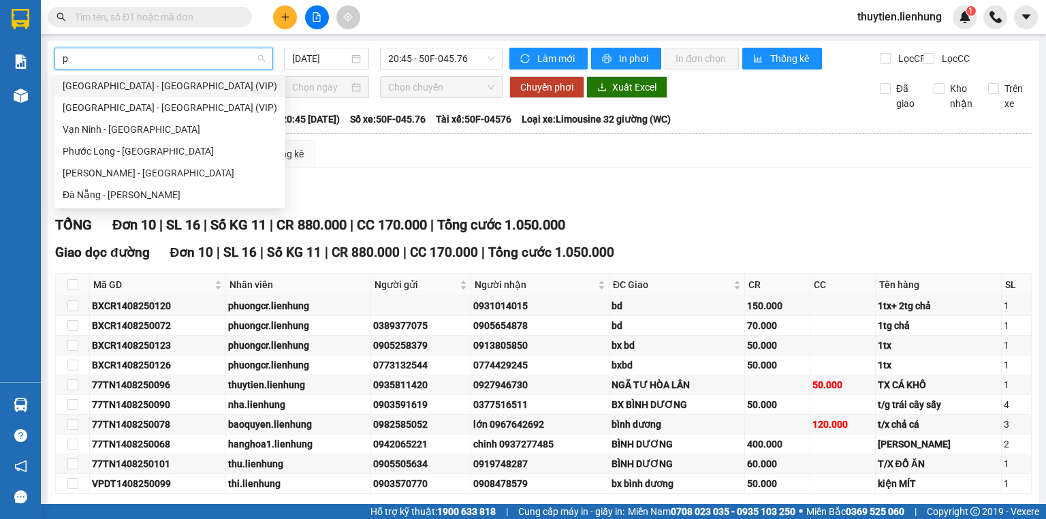
scroll to position [0, 0]
click at [161, 125] on div "Vạn Ninh - [GEOGRAPHIC_DATA]" at bounding box center [170, 129] width 215 height 15
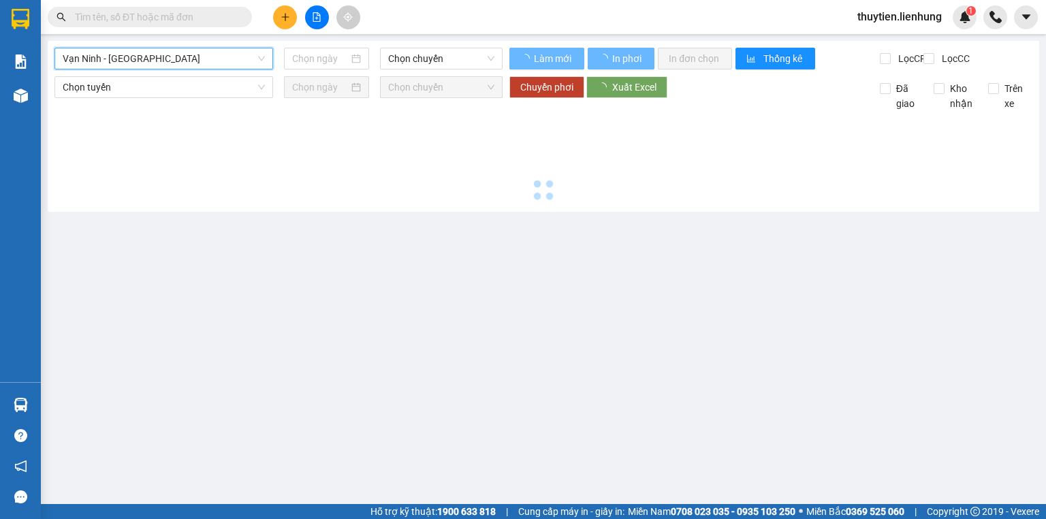
type input "[DATE]"
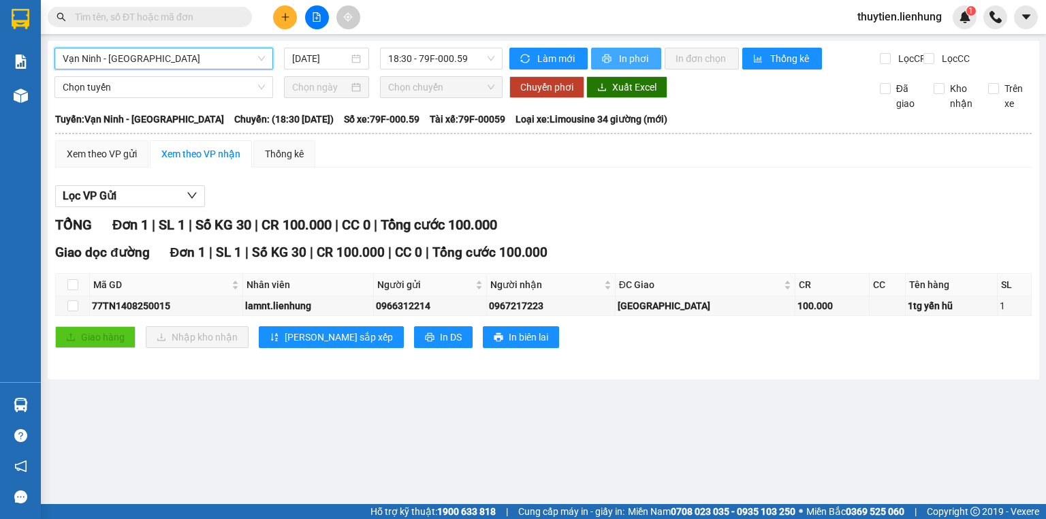
click at [628, 60] on span "In phơi" at bounding box center [634, 58] width 31 height 15
